Goal: Information Seeking & Learning: Learn about a topic

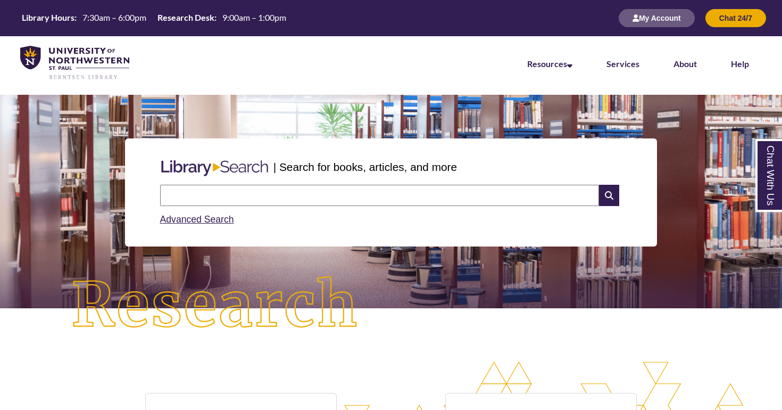
click at [239, 182] on div "Search Advanced Search" at bounding box center [391, 205] width 471 height 51
click at [238, 192] on input "text" at bounding box center [379, 195] width 439 height 21
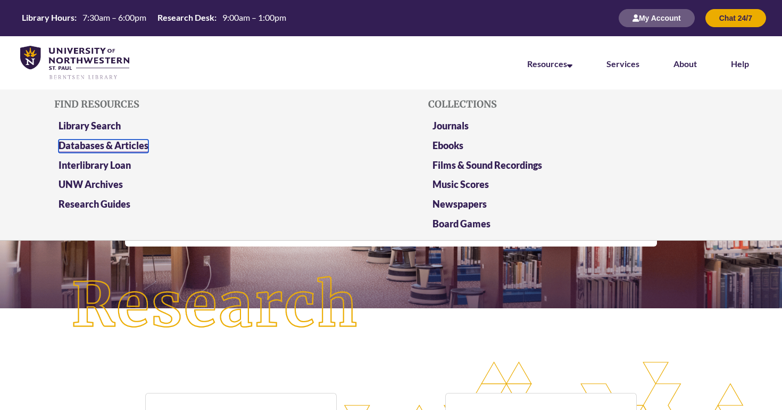
click at [133, 143] on link "Databases & Articles" at bounding box center [104, 145] width 90 height 13
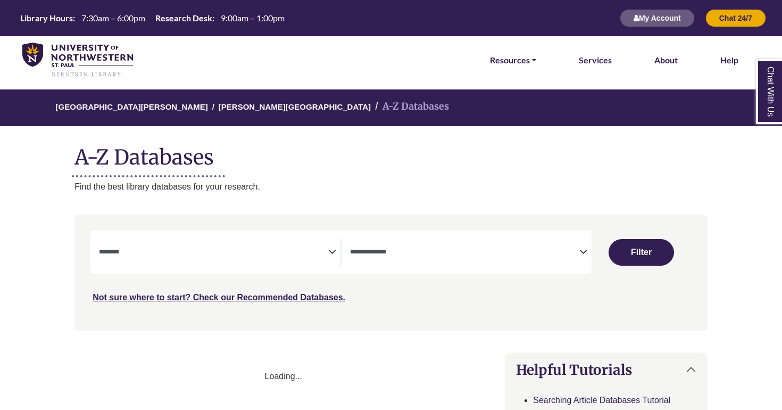
select select "Database Subject Filter"
select select "Database Types Filter"
select select "Database Subject Filter"
select select "Database Types Filter"
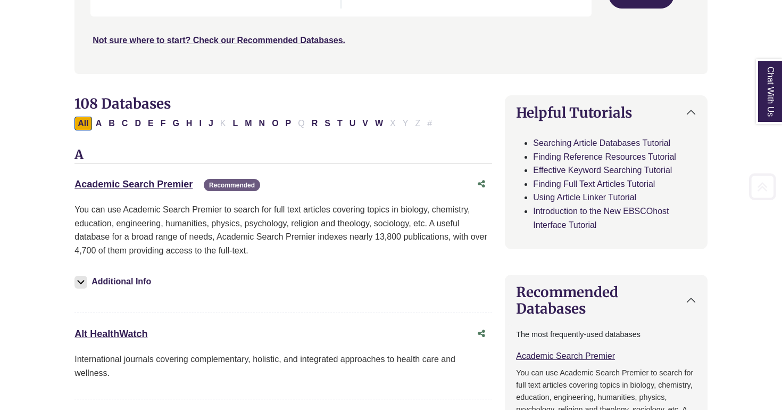
scroll to position [273, 0]
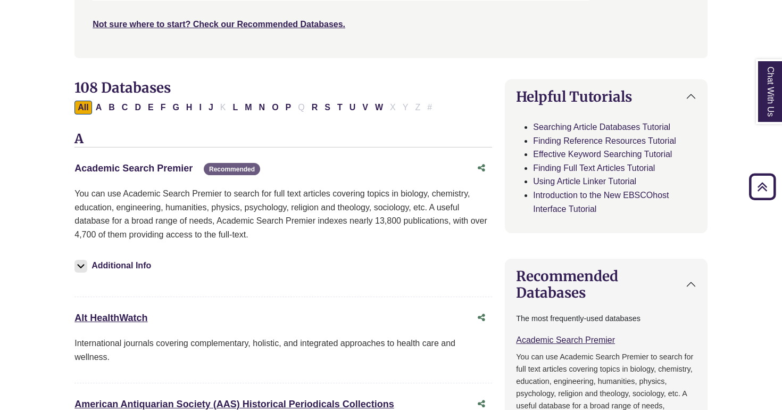
click at [167, 172] on link "Academic Search Premier This link opens in a new window" at bounding box center [133, 168] width 118 height 11
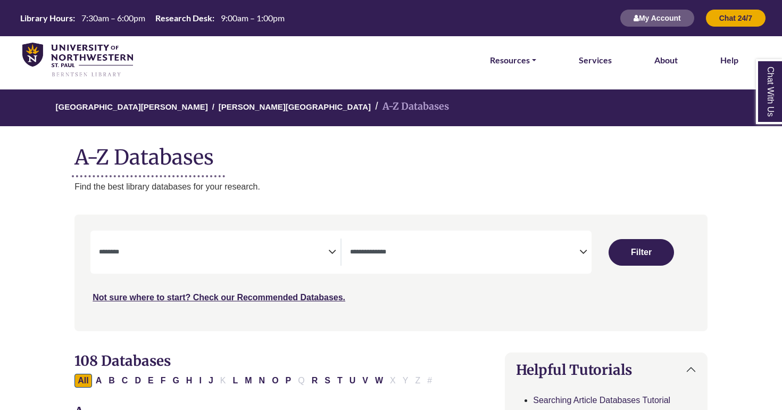
select select "Database Subject Filter"
select select "Database Types Filter"
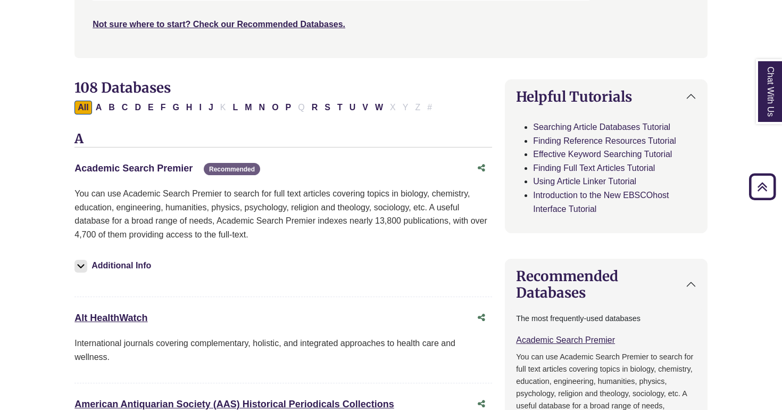
click at [165, 171] on link "Academic Search Premier This link opens in a new window" at bounding box center [133, 168] width 118 height 11
